Goal: Feedback & Contribution: Submit feedback/report problem

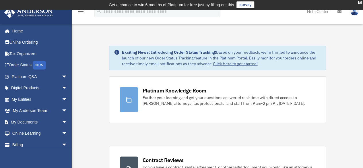
click at [243, 6] on link "survey" at bounding box center [245, 4] width 18 height 7
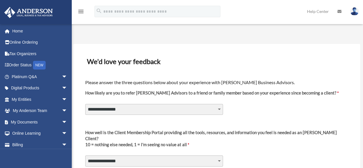
click at [218, 109] on select "**********" at bounding box center [154, 109] width 138 height 11
select select "********"
click at [85, 104] on select "**********" at bounding box center [154, 109] width 138 height 11
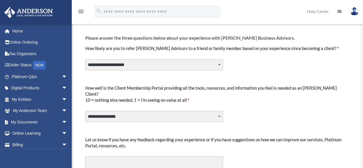
scroll to position [57, 0]
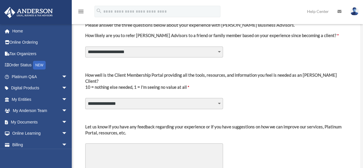
click at [217, 98] on select "**********" at bounding box center [154, 103] width 138 height 11
select select "********"
click at [85, 98] on select "**********" at bounding box center [154, 103] width 138 height 11
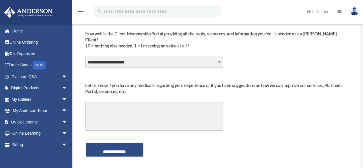
scroll to position [115, 0]
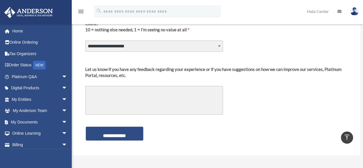
click at [209, 86] on textarea "Let us know if you have any feedback regarding your experience or if you have s…" at bounding box center [154, 100] width 138 height 29
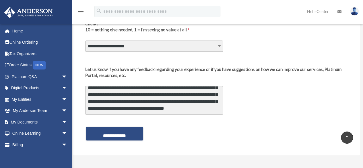
scroll to position [69, 0]
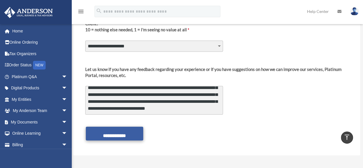
type textarea "**********"
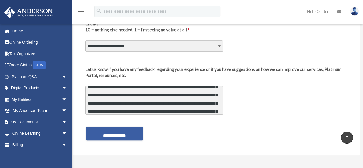
click at [110, 128] on input "**********" at bounding box center [114, 133] width 57 height 14
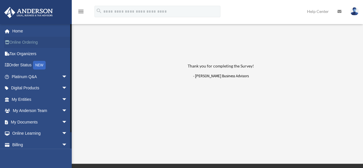
click at [24, 43] on link "Online Ordering" at bounding box center [40, 42] width 72 height 11
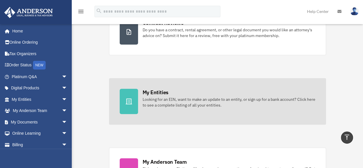
scroll to position [115, 0]
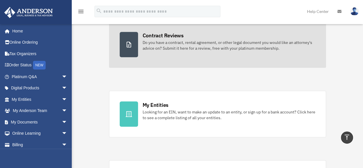
click at [127, 44] on icon at bounding box center [128, 44] width 7 height 7
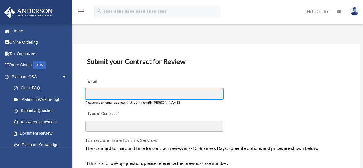
click at [122, 93] on input "Email" at bounding box center [154, 93] width 138 height 11
type input "**********"
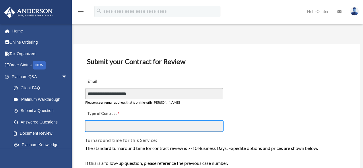
click at [113, 124] on input "Type of Contract" at bounding box center [154, 125] width 138 height 11
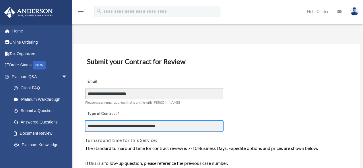
drag, startPoint x: 97, startPoint y: 126, endPoint x: 131, endPoint y: 128, distance: 33.9
click at [131, 128] on input "**********" at bounding box center [154, 125] width 138 height 11
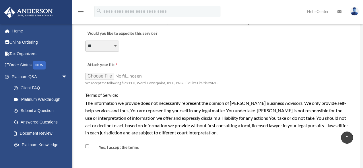
scroll to position [459, 0]
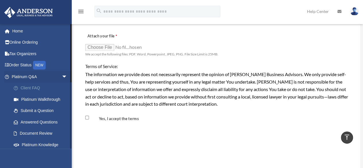
type input "**********"
click at [30, 88] on link "Client FAQ" at bounding box center [42, 87] width 68 height 11
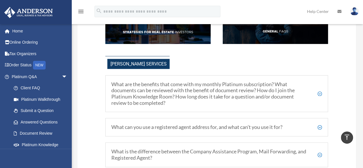
scroll to position [115, 0]
click at [204, 94] on h5 "What are the benefits that come with my monthly Platinum subscription? What doc…" at bounding box center [216, 93] width 210 height 25
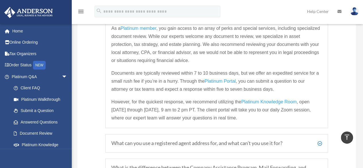
scroll to position [201, 0]
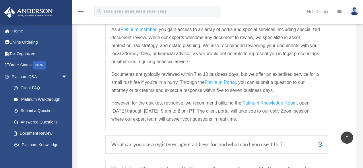
click at [268, 102] on span "Platinum Knowledge Room" at bounding box center [268, 102] width 55 height 5
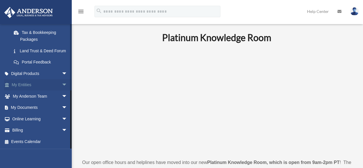
scroll to position [29, 0]
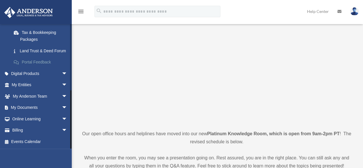
click at [32, 63] on link "Portal Feedback" at bounding box center [42, 61] width 68 height 11
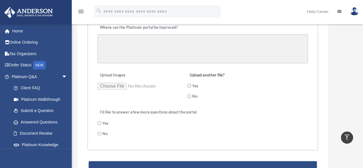
scroll to position [143, 0]
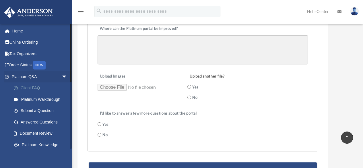
click at [32, 87] on link "Client FAQ" at bounding box center [42, 87] width 68 height 11
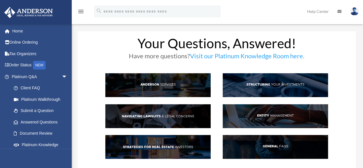
click at [157, 85] on img at bounding box center [157, 85] width 105 height 24
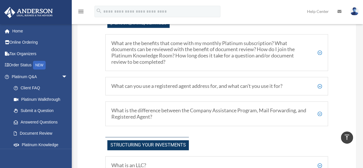
scroll to position [164, 0]
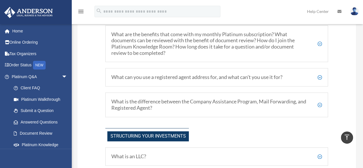
click at [354, 14] on img at bounding box center [354, 11] width 9 height 8
click at [319, 11] on link "Help Center" at bounding box center [317, 11] width 30 height 23
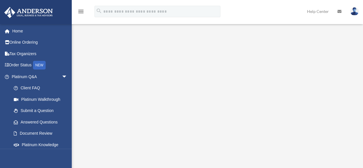
click at [354, 13] on img at bounding box center [354, 11] width 9 height 8
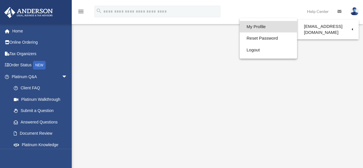
click at [254, 25] on link "My Profile" at bounding box center [267, 27] width 57 height 12
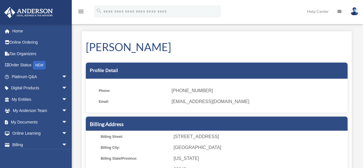
click at [339, 11] on icon at bounding box center [339, 11] width 4 height 4
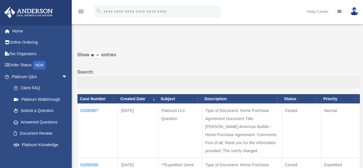
scroll to position [28, 0]
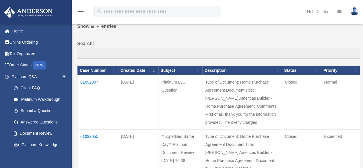
click at [353, 14] on img at bounding box center [354, 11] width 9 height 8
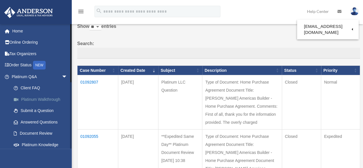
click at [30, 99] on link "Platinum Walkthrough" at bounding box center [42, 98] width 68 height 11
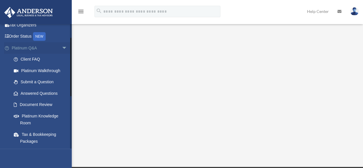
scroll to position [57, 0]
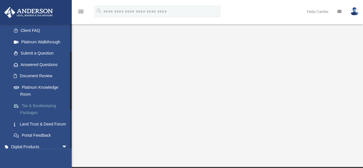
click at [31, 105] on link "Tax & Bookkeeping Packages" at bounding box center [42, 109] width 68 height 18
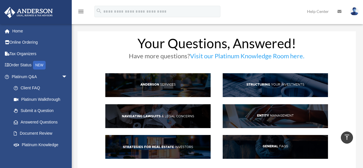
scroll to position [201, 0]
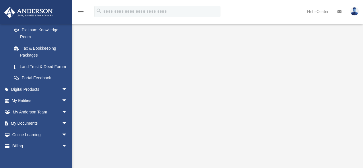
scroll to position [57, 0]
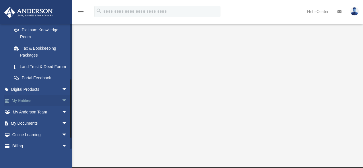
click at [62, 107] on span "arrow_drop_down" at bounding box center [67, 101] width 11 height 12
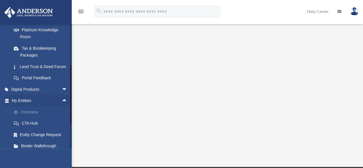
scroll to position [172, 0]
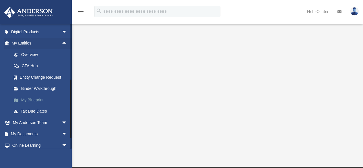
click at [33, 105] on link "My Blueprint" at bounding box center [42, 99] width 68 height 11
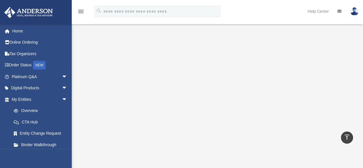
scroll to position [57, 0]
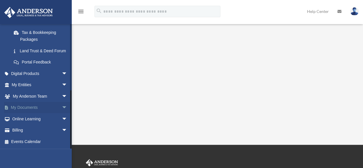
scroll to position [86, 0]
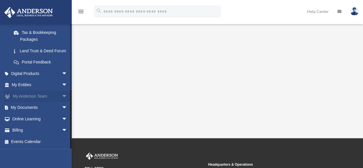
click at [62, 97] on span "arrow_drop_down" at bounding box center [67, 96] width 11 height 12
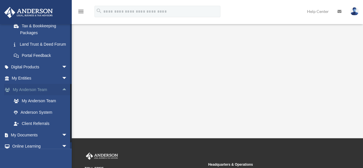
scroll to position [166, 0]
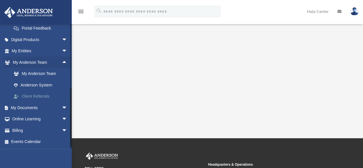
click at [38, 101] on link "Client Referrals" at bounding box center [42, 96] width 68 height 11
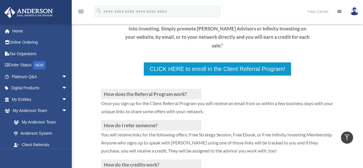
scroll to position [86, 0]
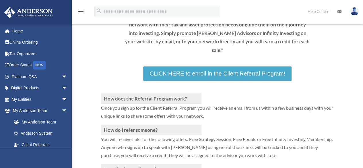
click at [208, 66] on link "CLICK HERE to enroll in the Client Referral Program!" at bounding box center [217, 73] width 148 height 14
